Goal: Task Accomplishment & Management: Use online tool/utility

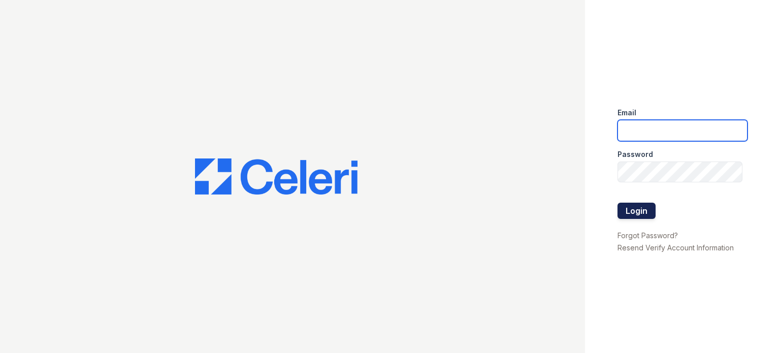
type input "sidney.contee@greystar.com"
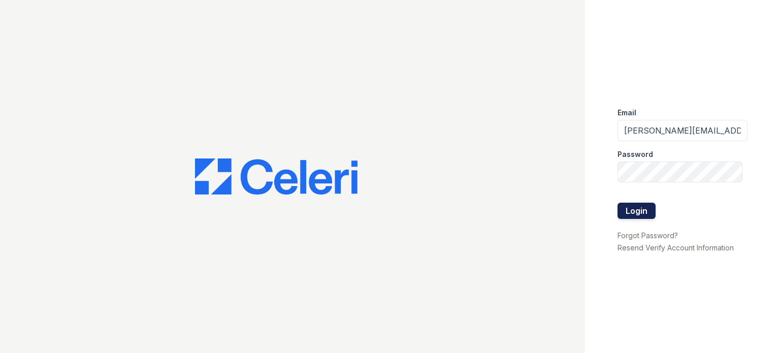
click at [650, 207] on button "Login" at bounding box center [637, 211] width 38 height 16
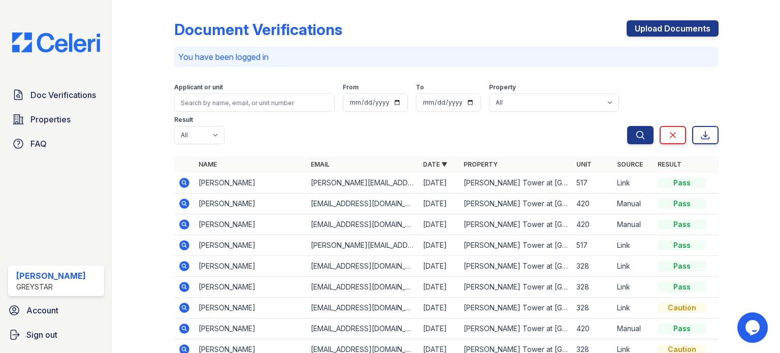
click at [184, 183] on icon at bounding box center [184, 183] width 12 height 12
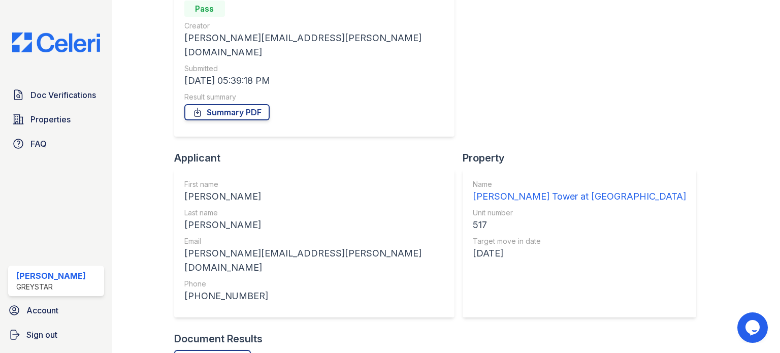
scroll to position [124, 0]
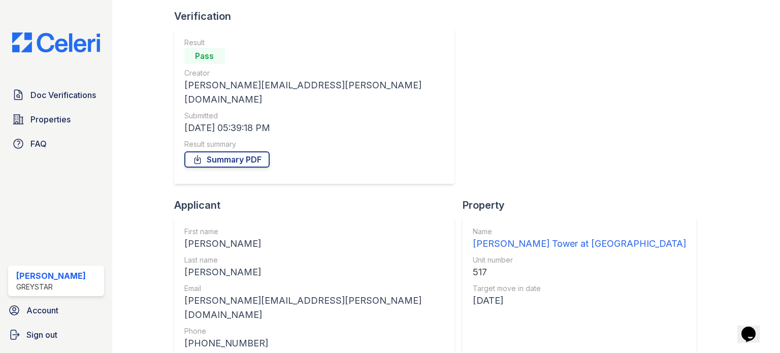
scroll to position [124, 0]
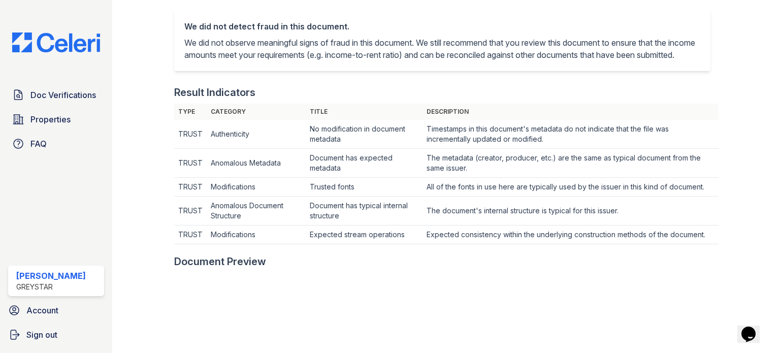
scroll to position [102, 0]
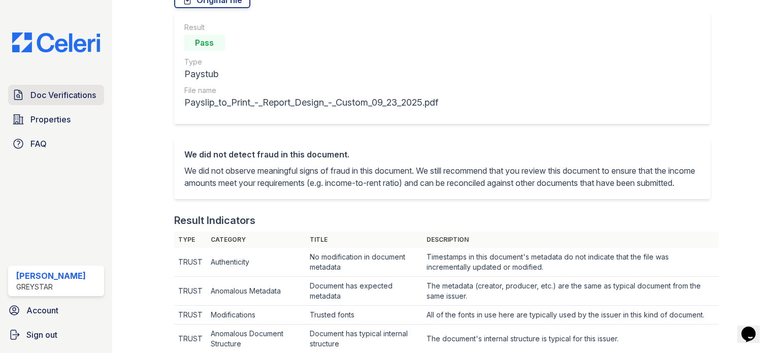
click at [79, 91] on span "Doc Verifications" at bounding box center [63, 95] width 66 height 12
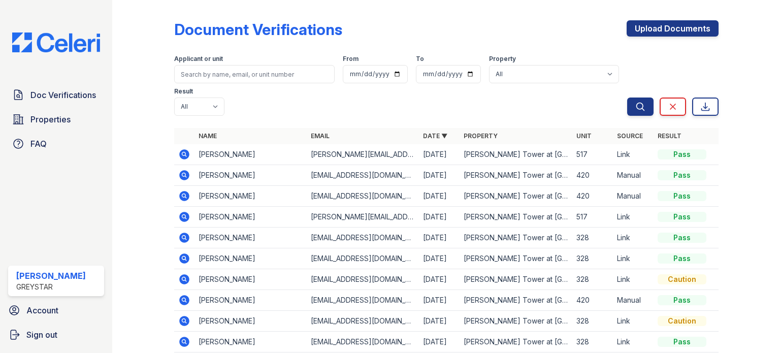
click at [187, 213] on icon at bounding box center [184, 217] width 12 height 12
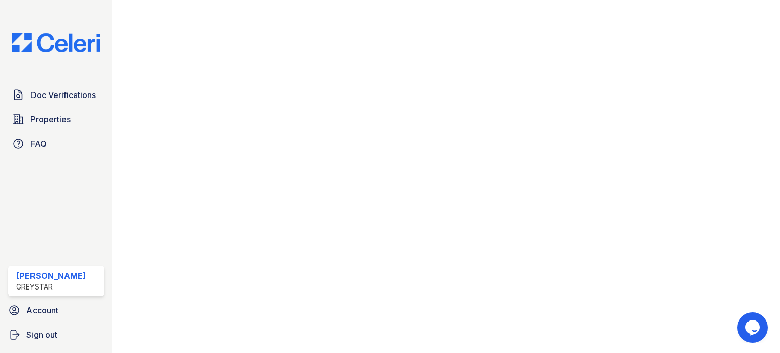
scroll to position [559, 0]
